Goal: Find specific page/section: Find specific page/section

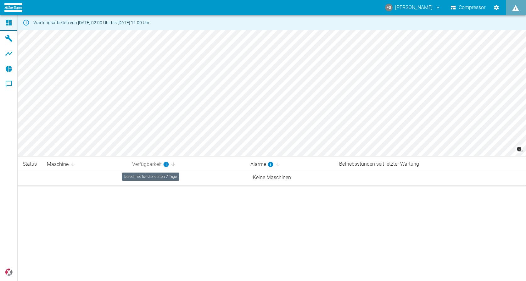
click at [152, 164] on div "Verfügbarkeit" at bounding box center [150, 165] width 37 height 8
click at [57, 164] on span "Maschine" at bounding box center [62, 165] width 30 height 8
click at [71, 164] on icon at bounding box center [73, 165] width 6 height 6
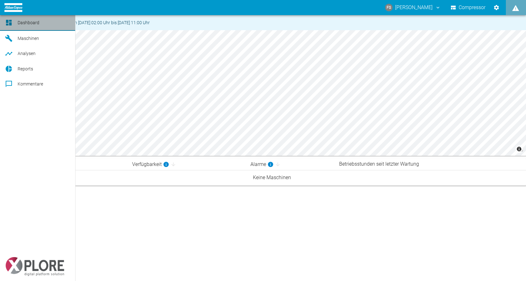
click at [17, 23] on link "Dashboard" at bounding box center [37, 23] width 75 height 16
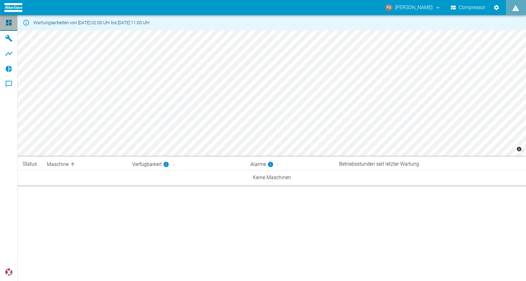
click at [11, 20] on icon at bounding box center [9, 23] width 8 height 8
click at [6, 38] on icon at bounding box center [8, 38] width 7 height 7
